Goal: Ask a question: Seek information or help from site administrators or community

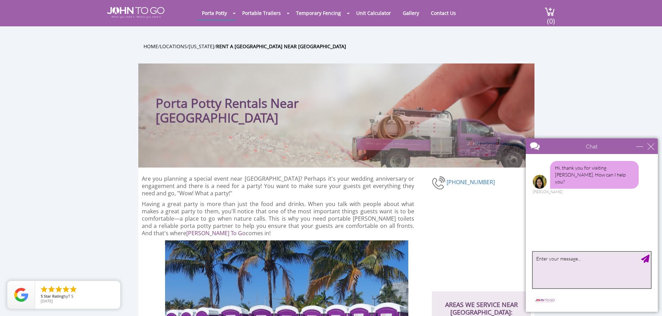
click at [565, 265] on textarea "type your message" at bounding box center [591, 270] width 118 height 36
type textarea "I would like to get a quote for a toilet for a construction job site"
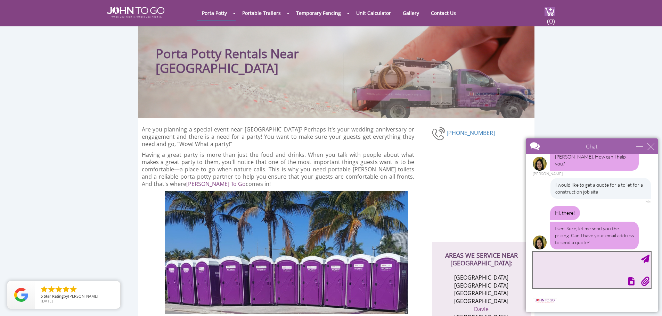
scroll to position [104, 0]
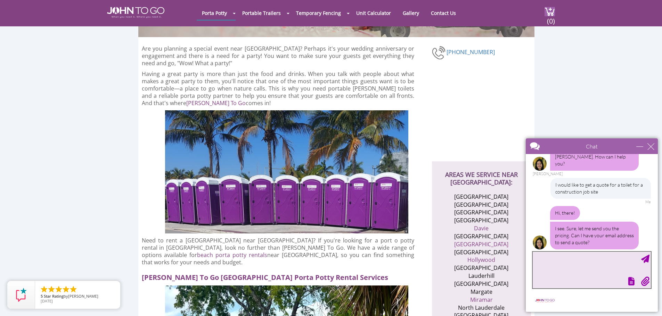
click at [562, 263] on textarea "type your message" at bounding box center [591, 270] width 118 height 36
type textarea "[EMAIL_ADDRESS][DOMAIN_NAME]"
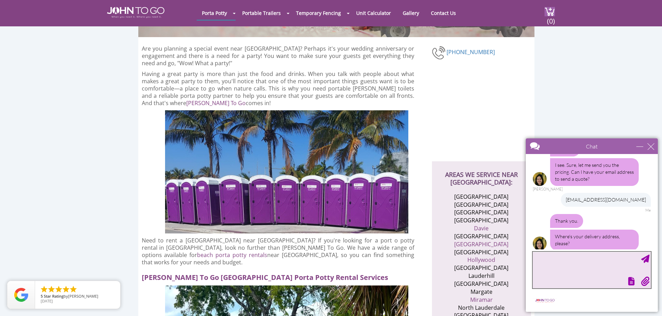
scroll to position [83, 0]
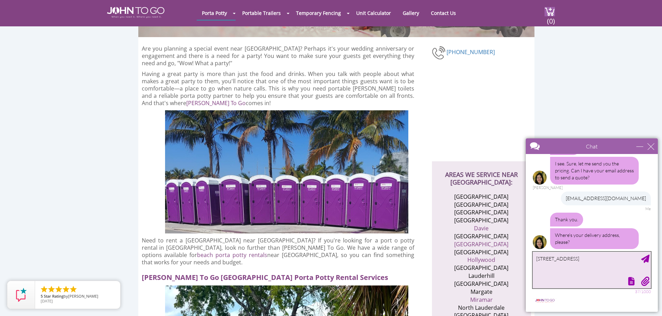
type textarea "[STREET_ADDRESS]"
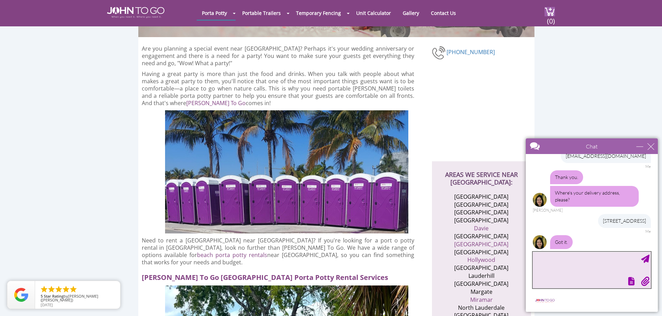
scroll to position [148, 0]
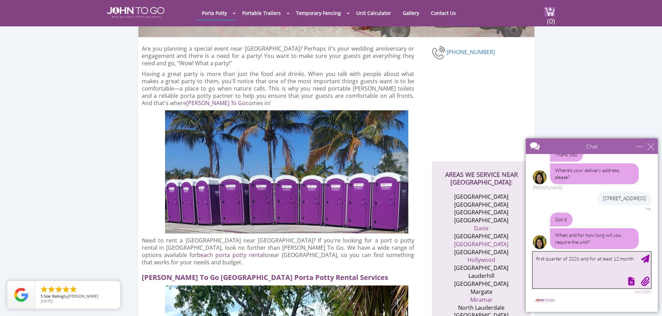
type textarea "first quarter of 2026 and for at least 12 months"
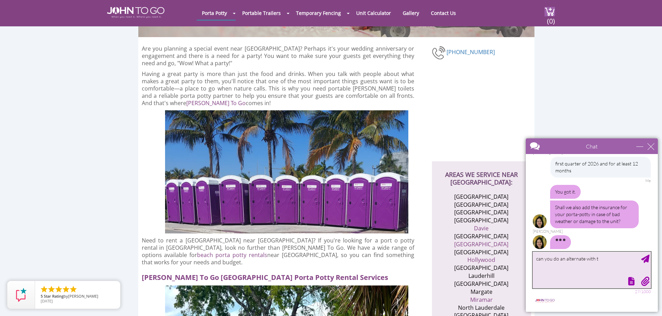
scroll to position [226, 0]
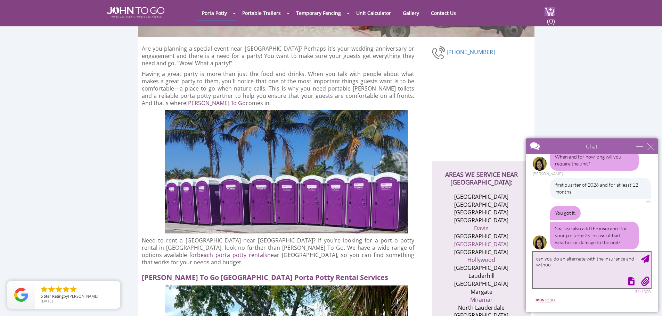
type textarea "can you do an alternate with the insurance and without"
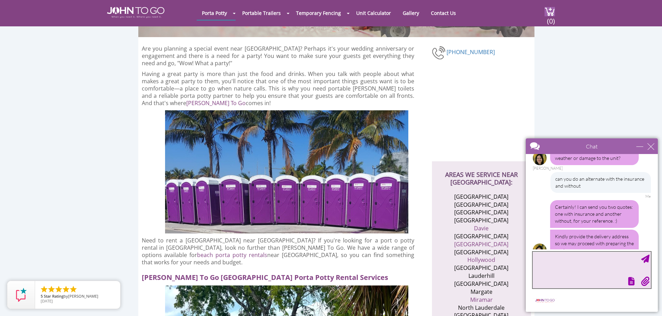
scroll to position [319, 0]
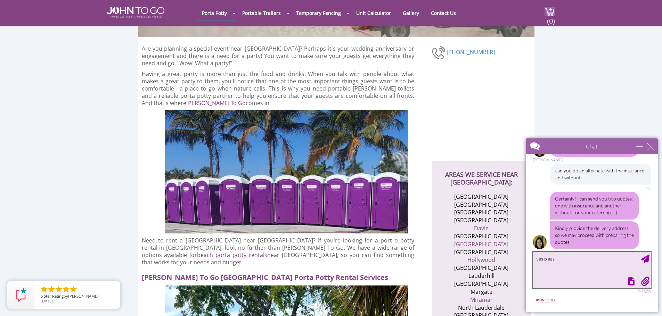
type textarea "yes please"
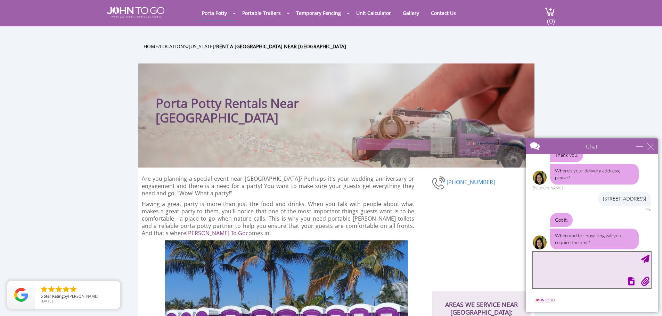
scroll to position [132, 0]
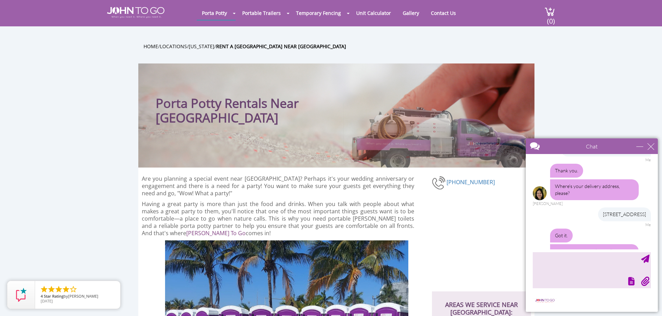
drag, startPoint x: 642, startPoint y: 209, endPoint x: 554, endPoint y: 210, distance: 88.9
click at [598, 210] on div "[STREET_ADDRESS]" at bounding box center [624, 215] width 53 height 14
copy div "[STREET_ADDRESS]"
click at [551, 264] on textarea "type your message" at bounding box center [591, 270] width 118 height 36
paste textarea "[STREET_ADDRESS]"
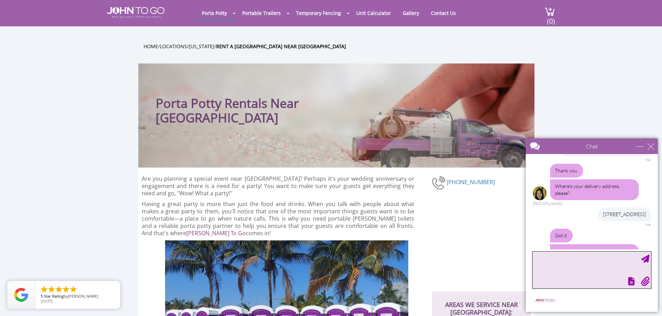
type textarea "[STREET_ADDRESS]"
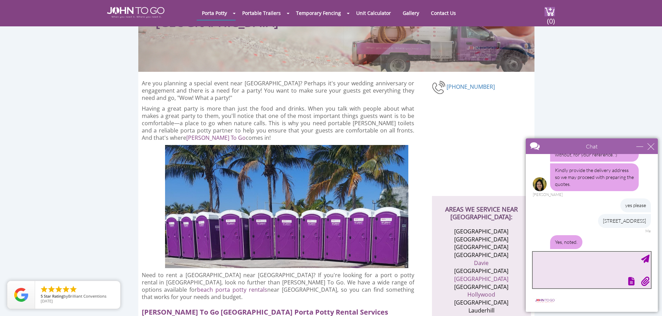
scroll to position [400, 0]
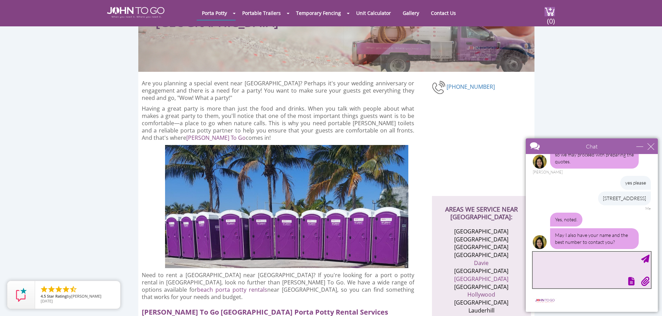
click at [557, 264] on textarea "type your message" at bounding box center [591, 270] width 118 height 36
type textarea "[PERSON_NAME] [PHONE_NUMBER]"
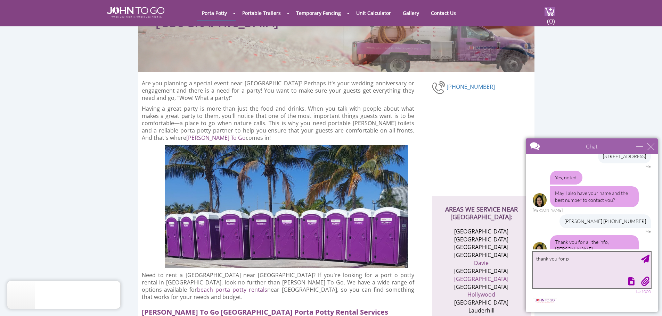
scroll to position [464, 0]
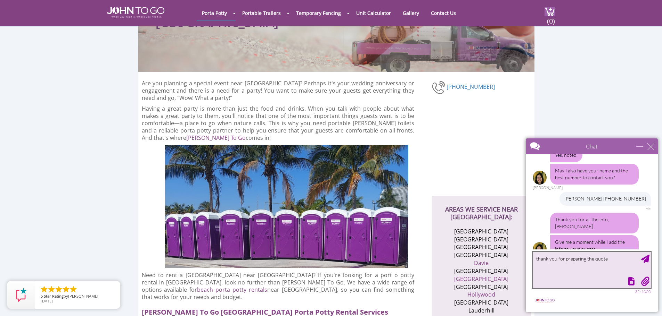
type textarea "thank you for preparing the quotes"
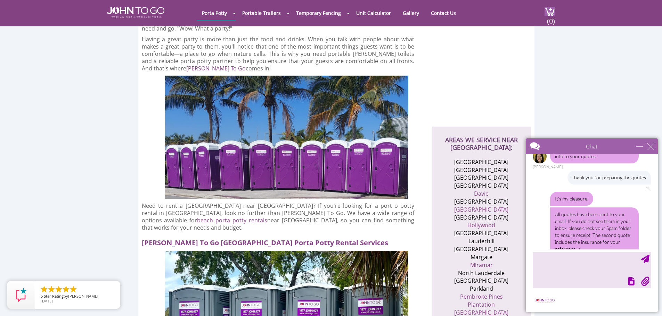
scroll to position [594, 0]
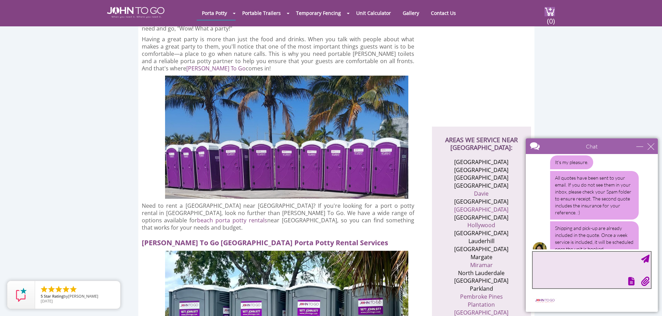
click at [560, 271] on textarea "type your message" at bounding box center [591, 270] width 118 height 36
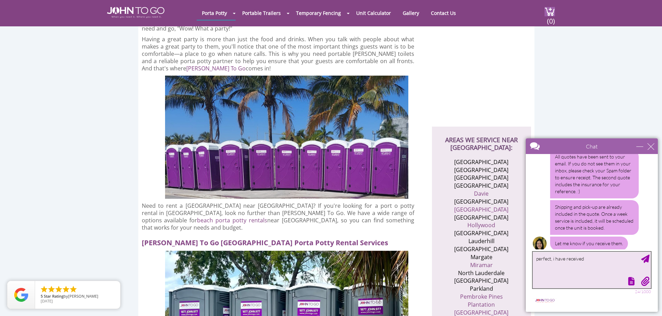
scroll to position [609, 0]
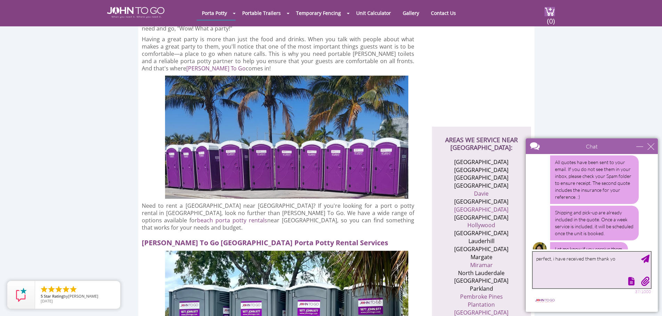
type textarea "perfect, i have received them thank you"
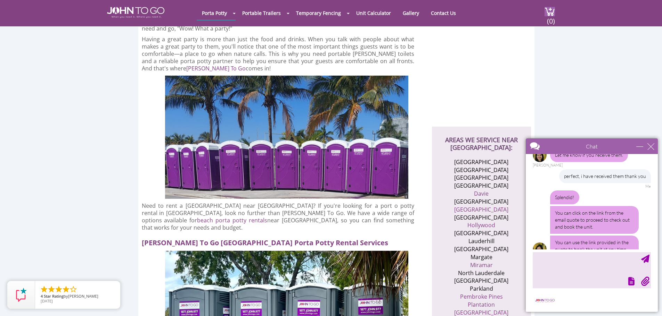
scroll to position [724, 0]
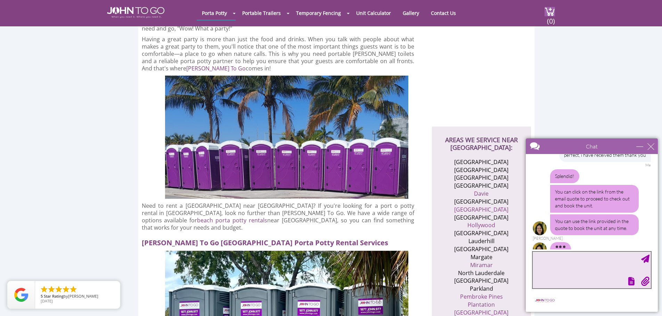
click at [575, 262] on textarea "type your message" at bounding box center [591, 270] width 118 height 36
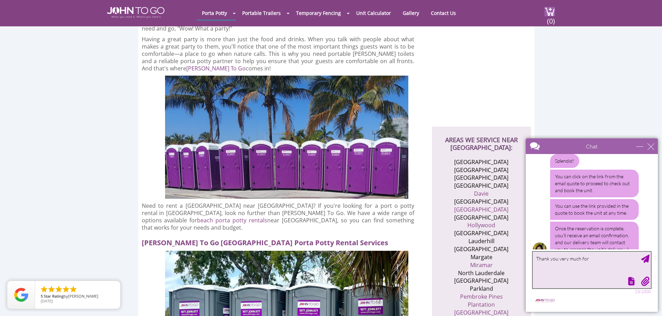
scroll to position [762, 0]
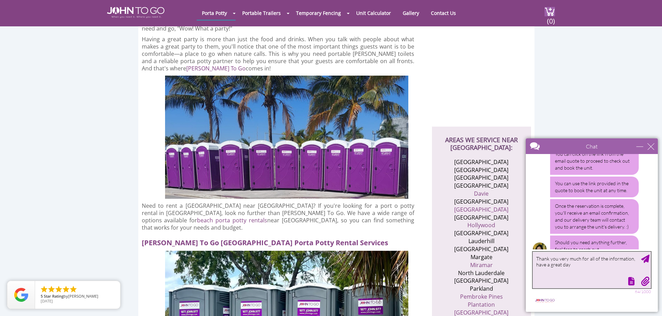
type textarea "Thank you very much for all of the information, have a great day."
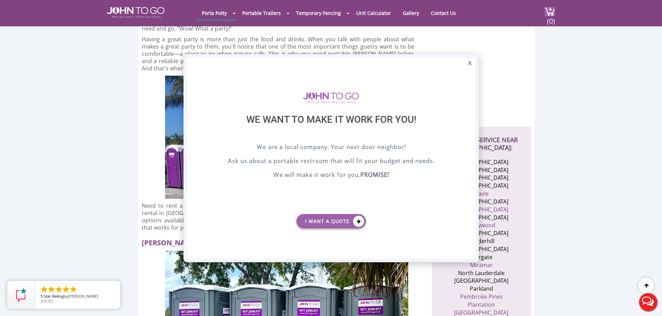
scroll to position [0, 0]
click at [469, 64] on div "X" at bounding box center [469, 64] width 11 height 12
